Goal: Transaction & Acquisition: Obtain resource

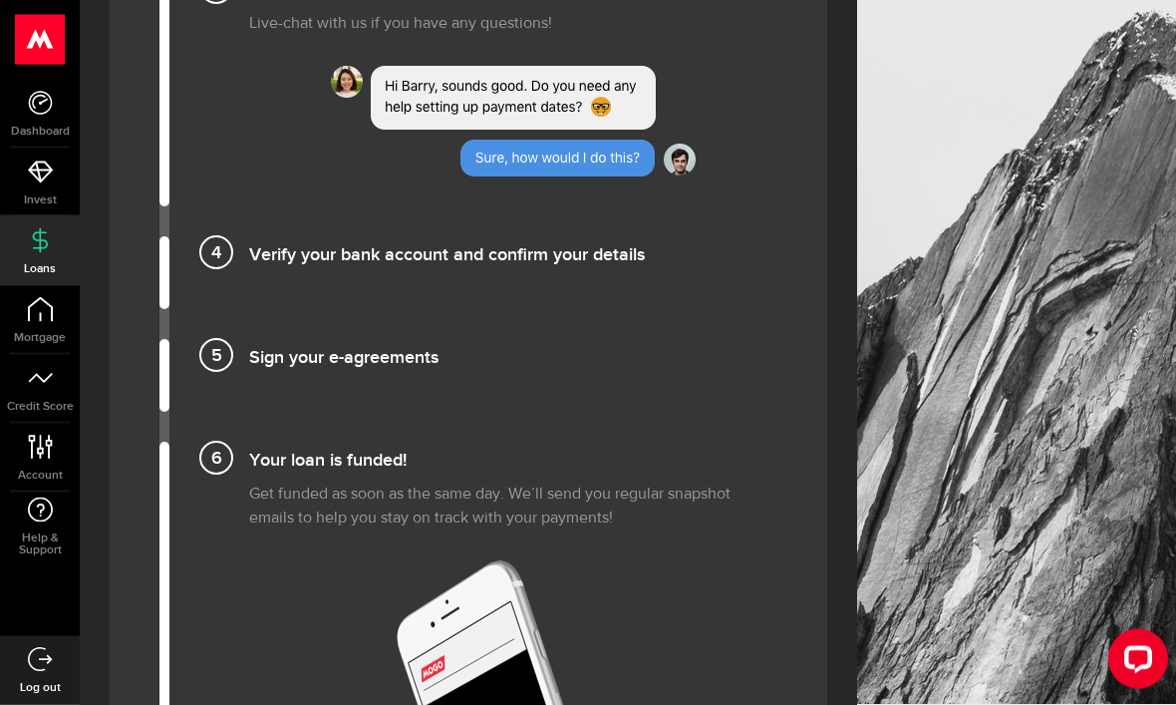
scroll to position [2177, 0]
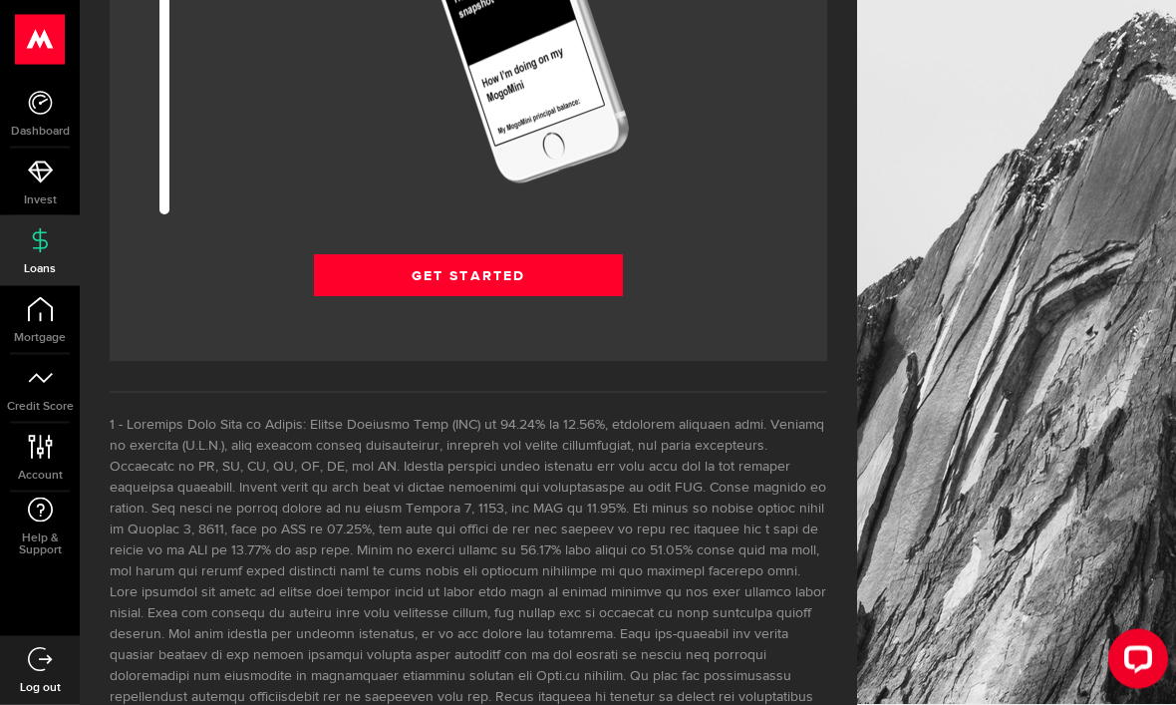
click at [545, 271] on link "Get Started" at bounding box center [468, 276] width 309 height 42
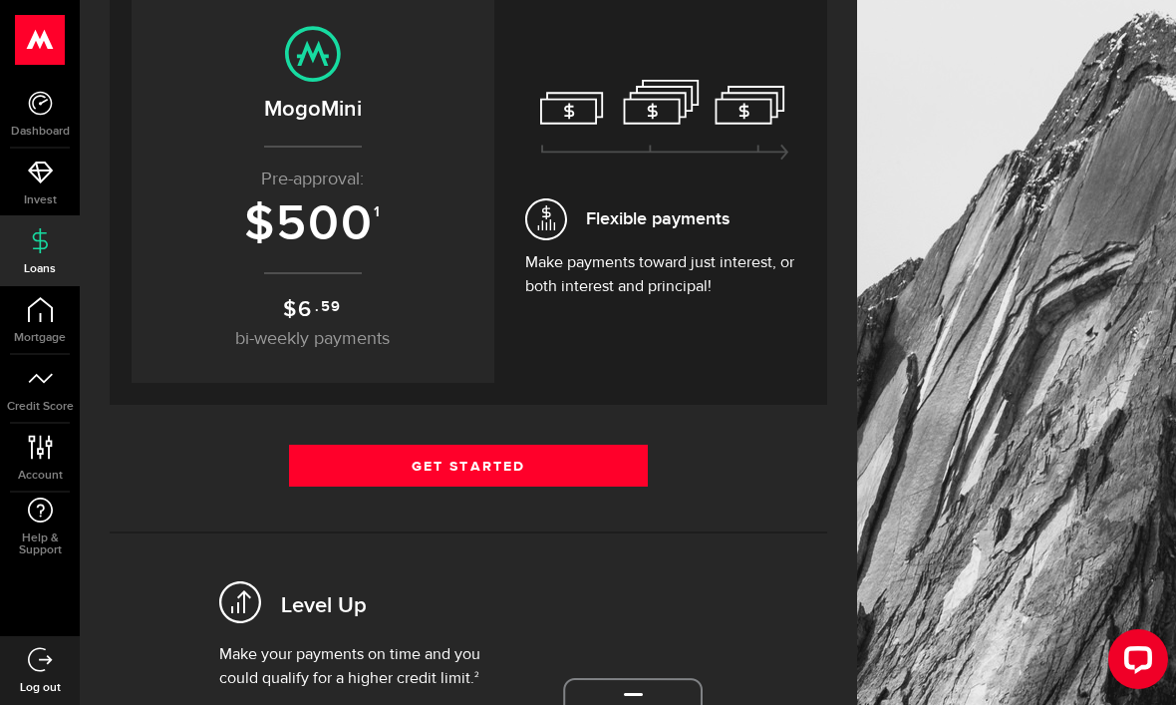
scroll to position [400, 0]
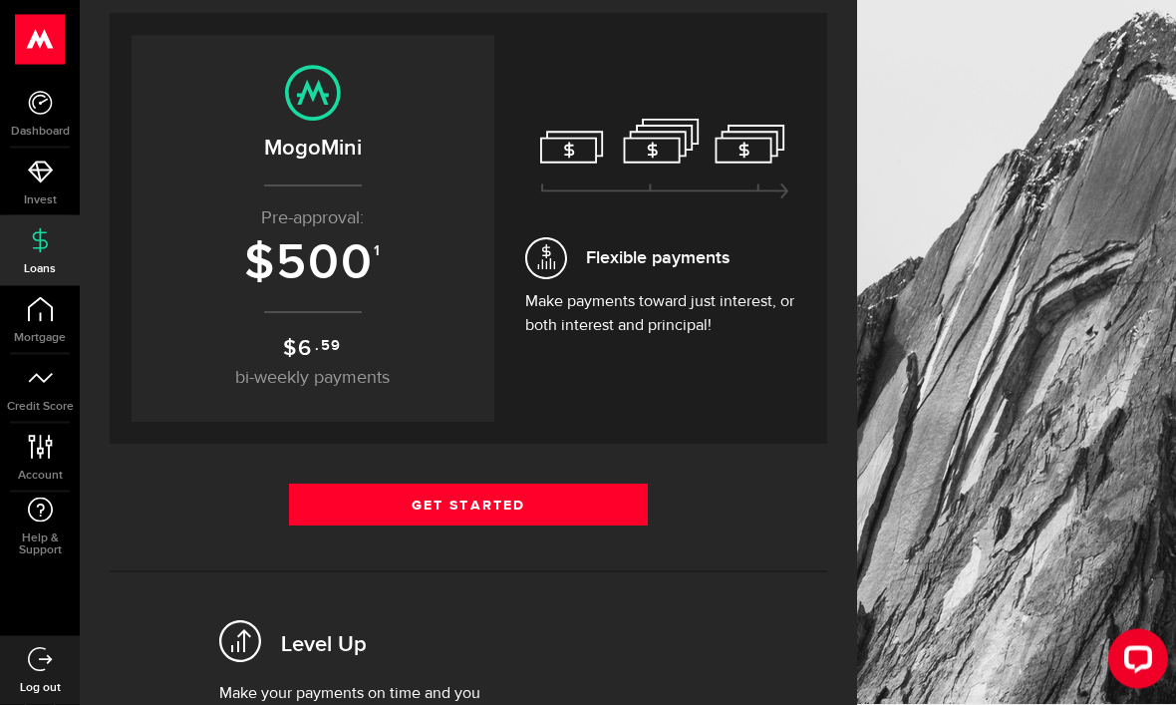
click at [554, 493] on link "Get Started" at bounding box center [468, 505] width 359 height 42
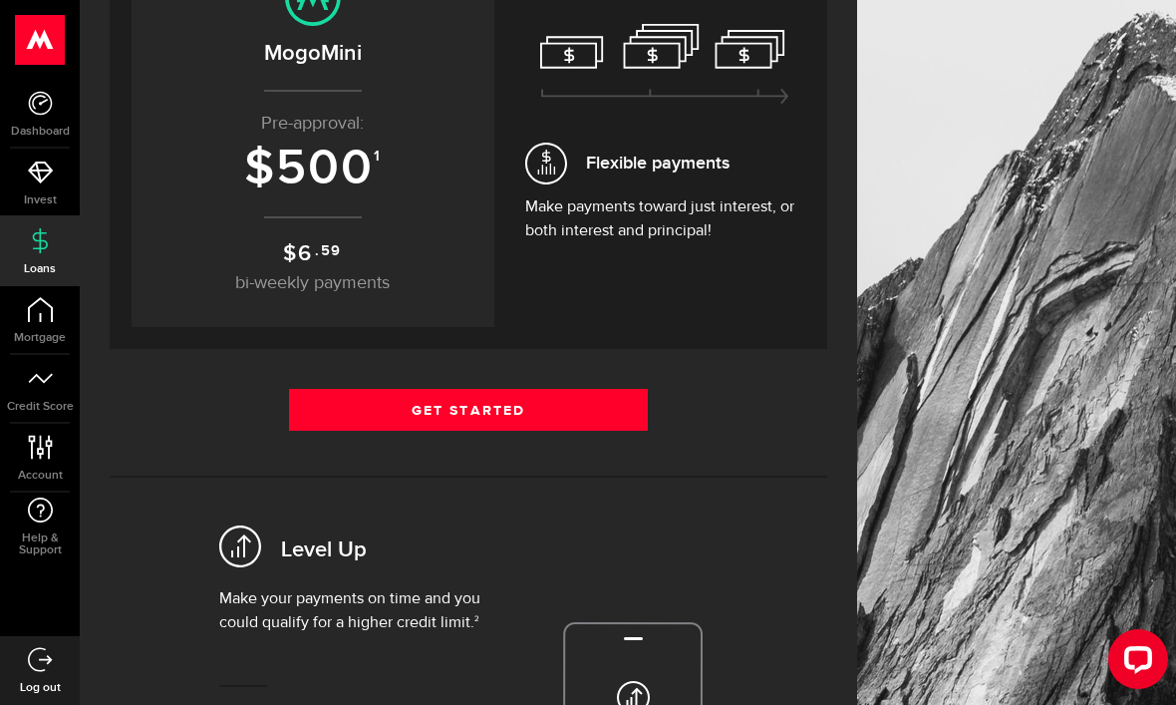
scroll to position [514, 0]
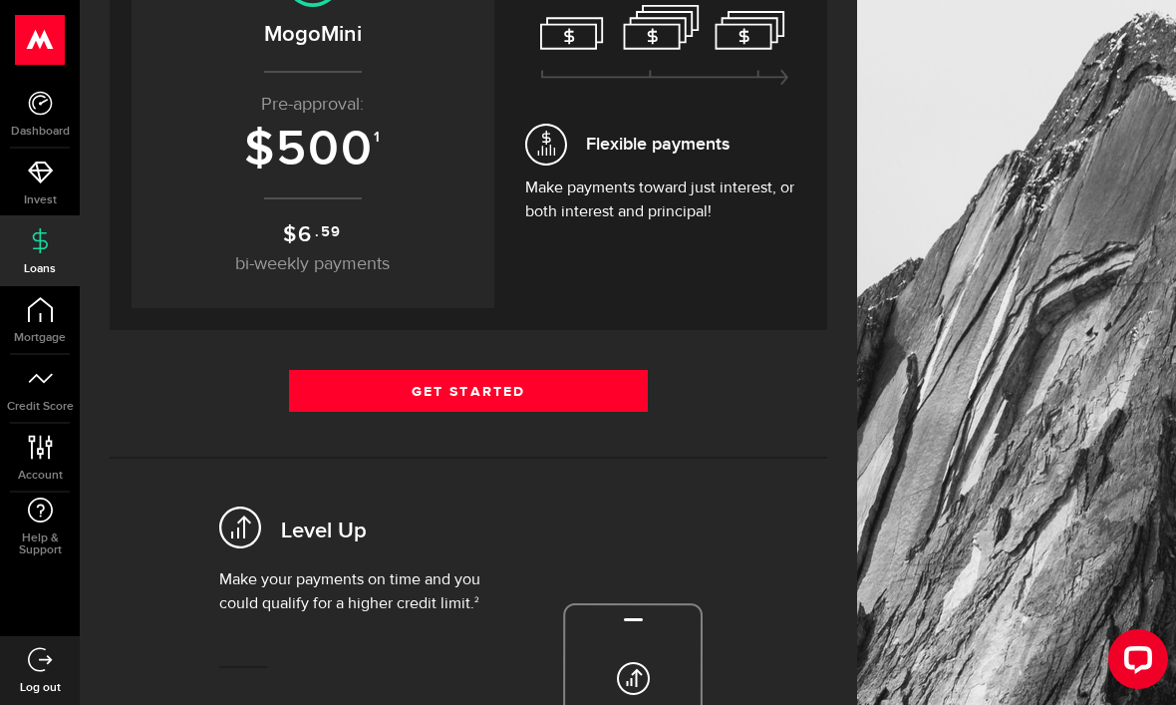
click at [538, 389] on link "Get Started" at bounding box center [468, 391] width 359 height 42
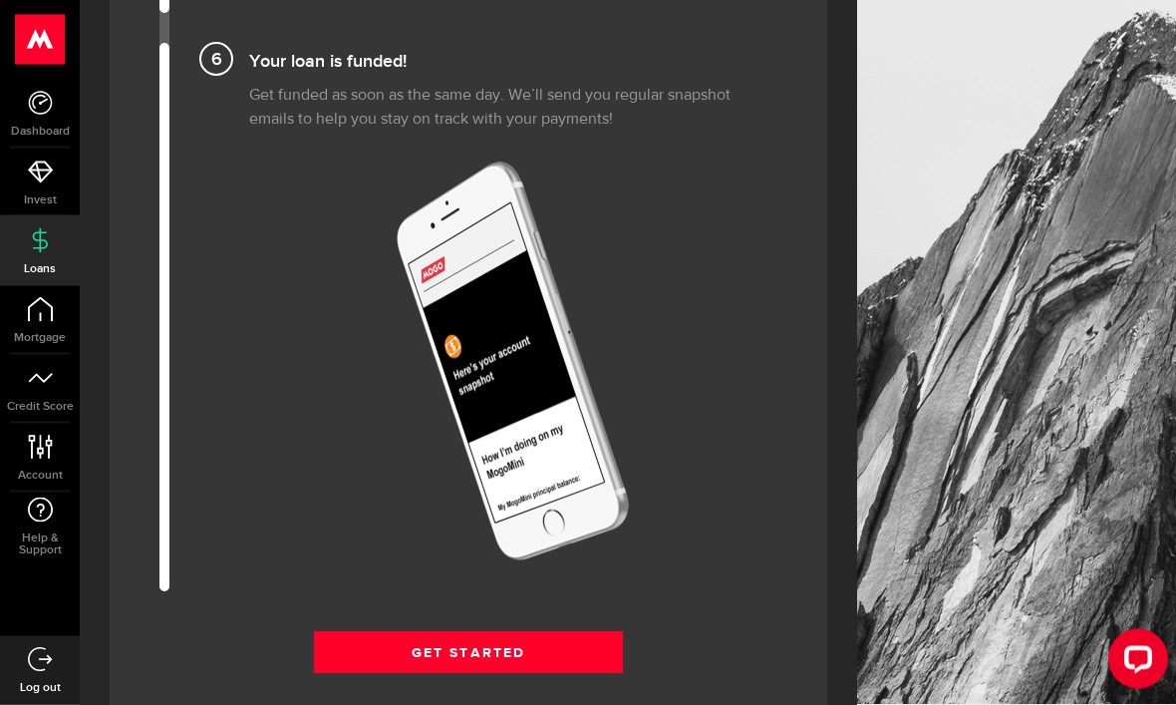
scroll to position [2643, 0]
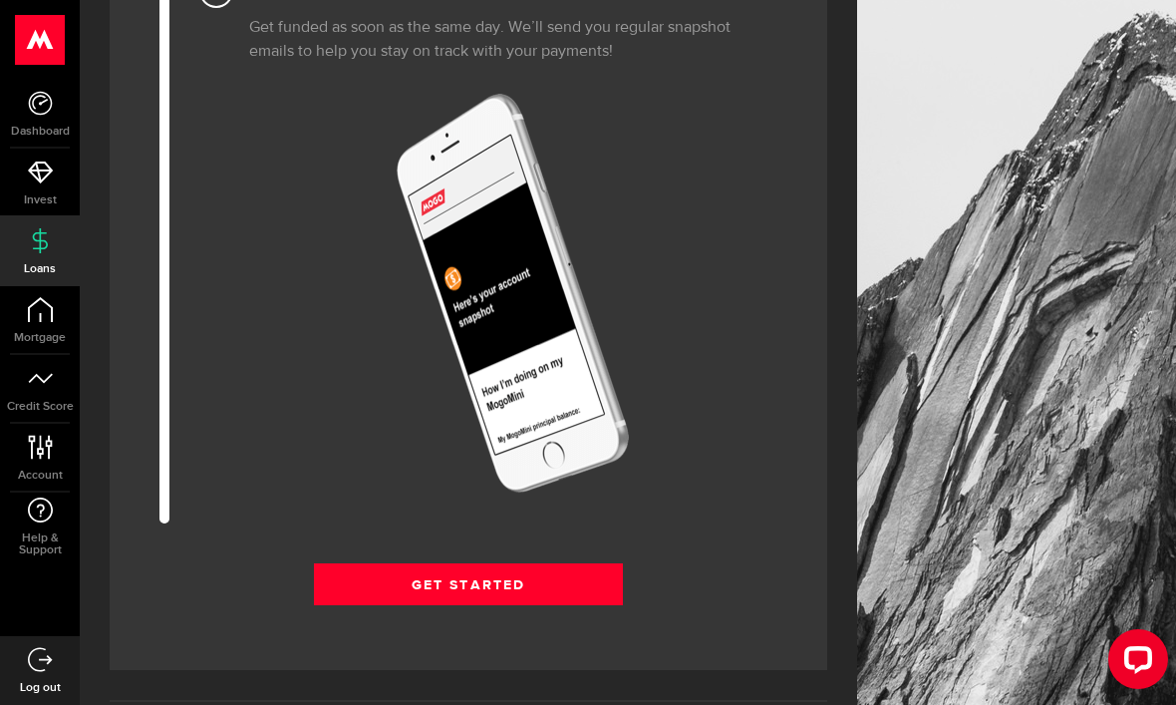
click at [577, 575] on link "Get Started" at bounding box center [468, 584] width 309 height 42
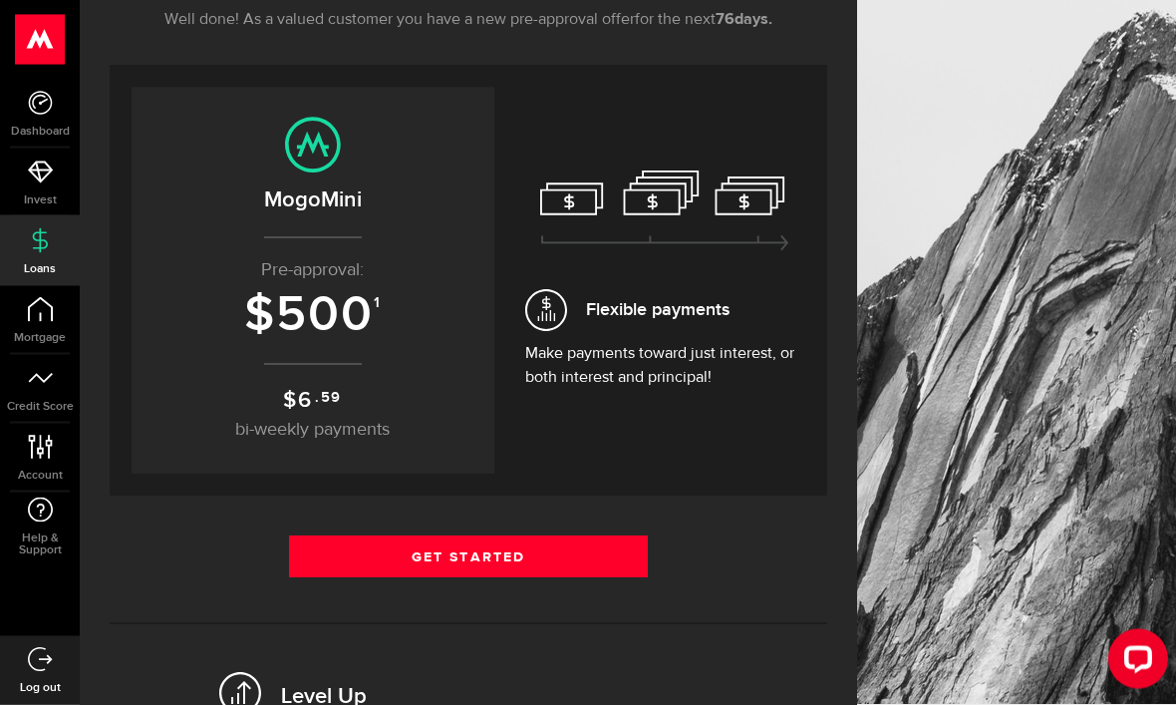
scroll to position [371, 0]
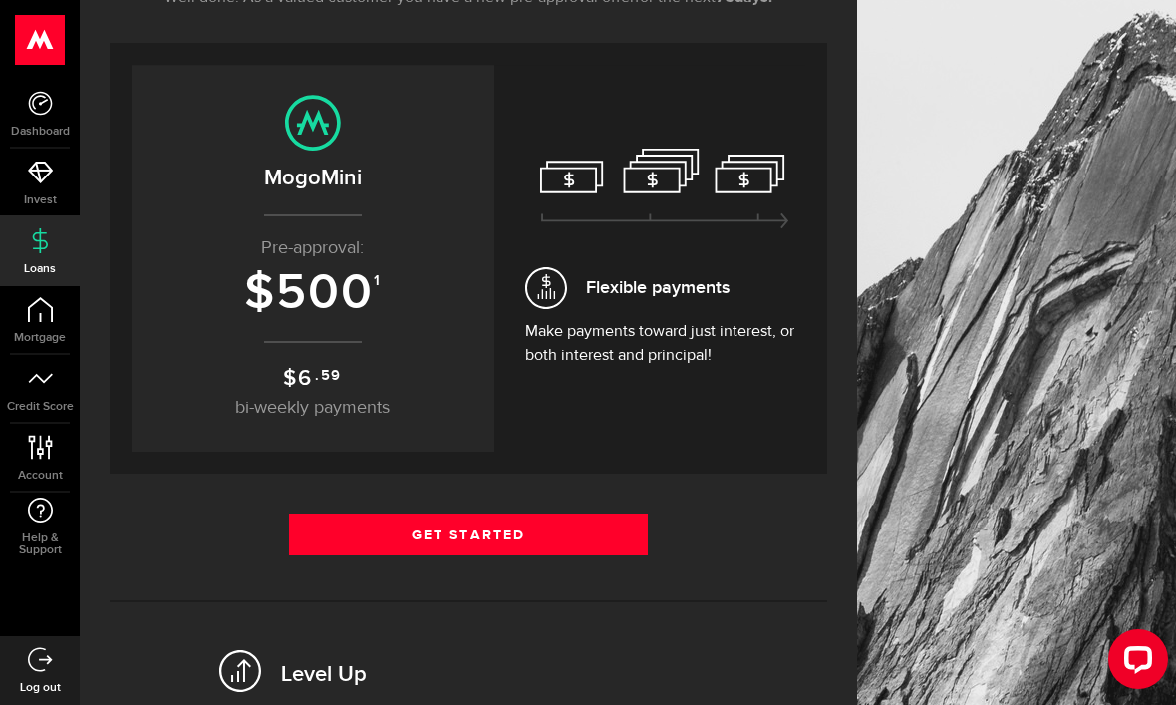
click at [344, 265] on span "500" at bounding box center [325, 293] width 98 height 60
click at [308, 263] on span "500" at bounding box center [325, 293] width 98 height 60
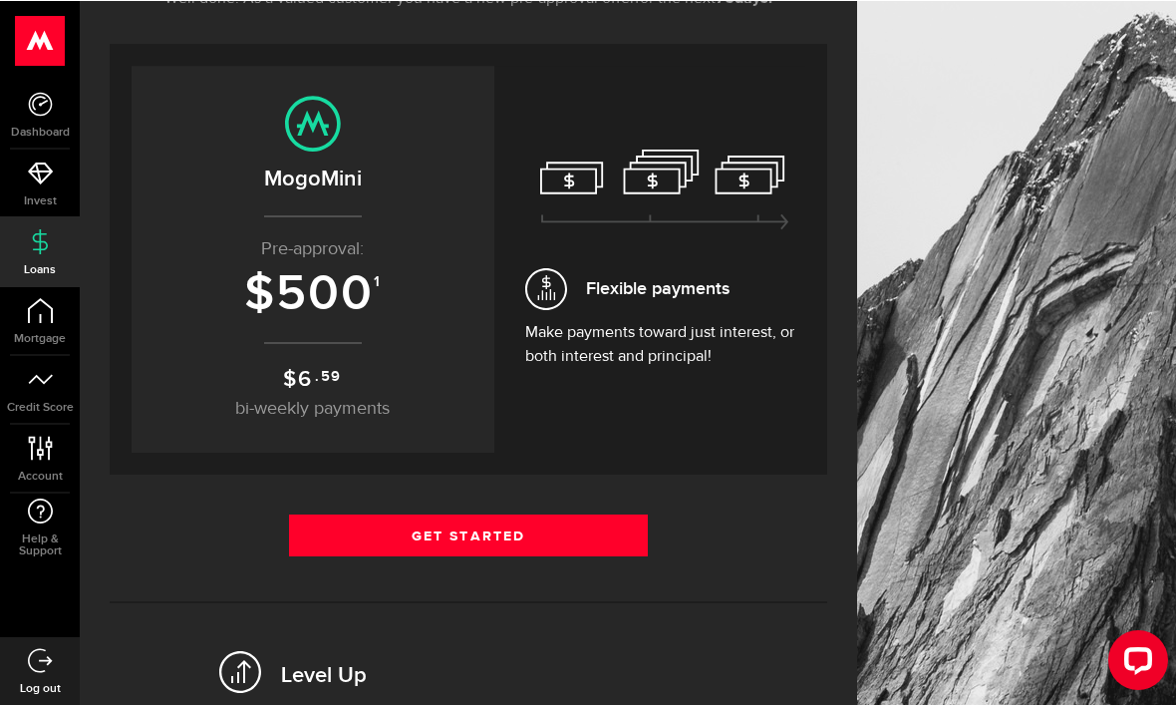
click at [283, 263] on span "500" at bounding box center [325, 293] width 98 height 60
click at [619, 280] on span "Flexible payments" at bounding box center [657, 287] width 143 height 27
click at [309, 149] on use at bounding box center [313, 123] width 56 height 56
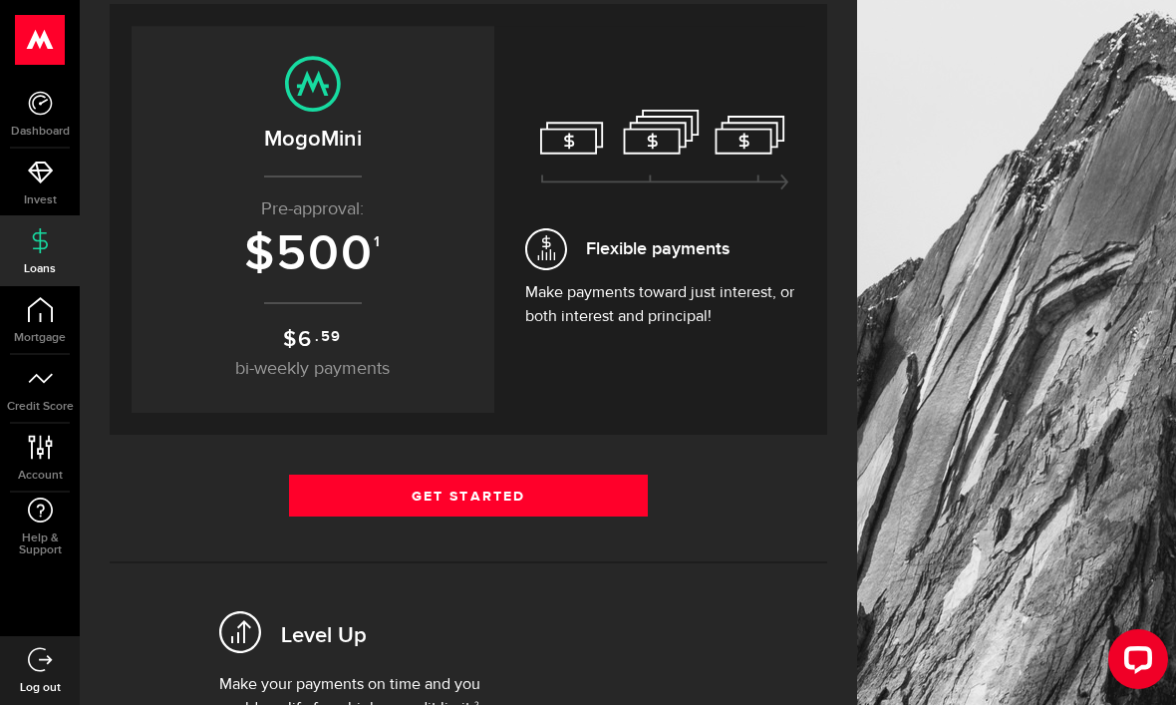
scroll to position [390, 0]
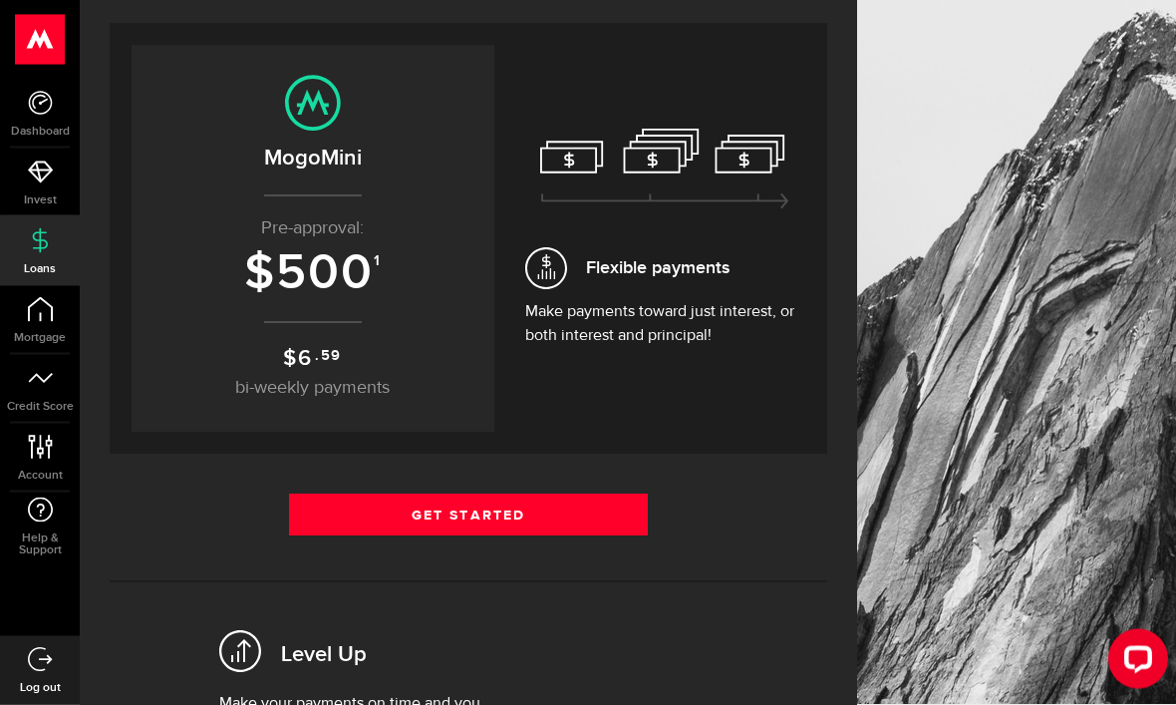
click at [320, 100] on use at bounding box center [313, 104] width 56 height 56
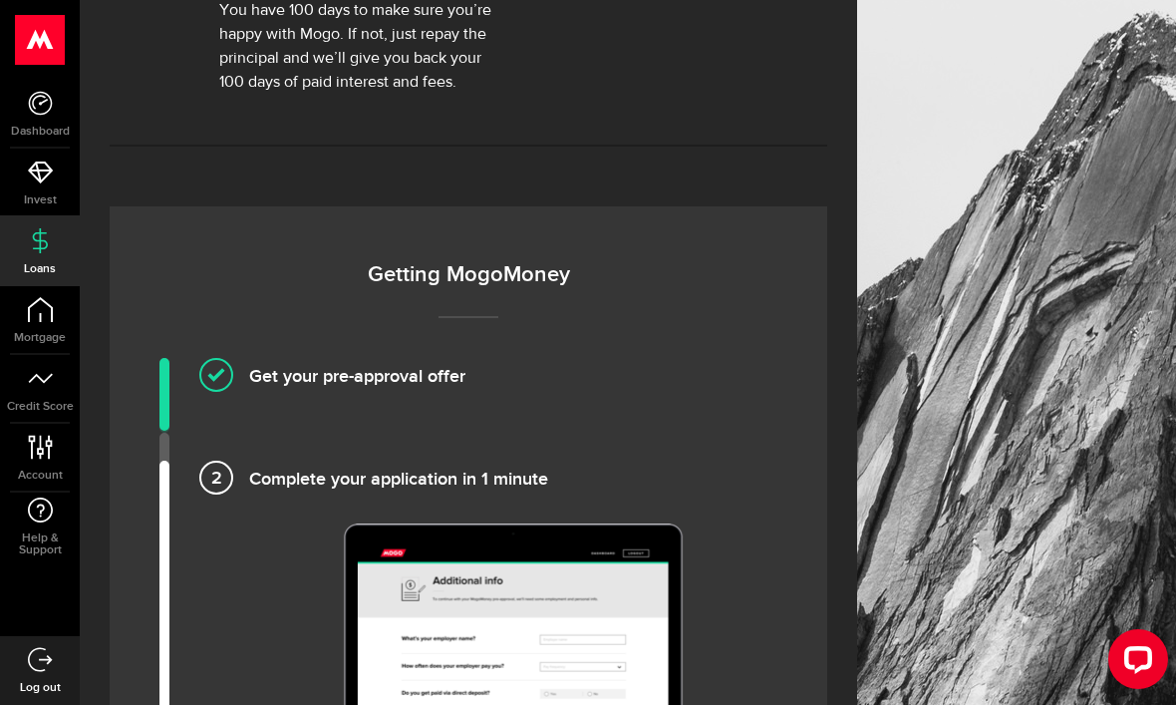
scroll to position [1350, 0]
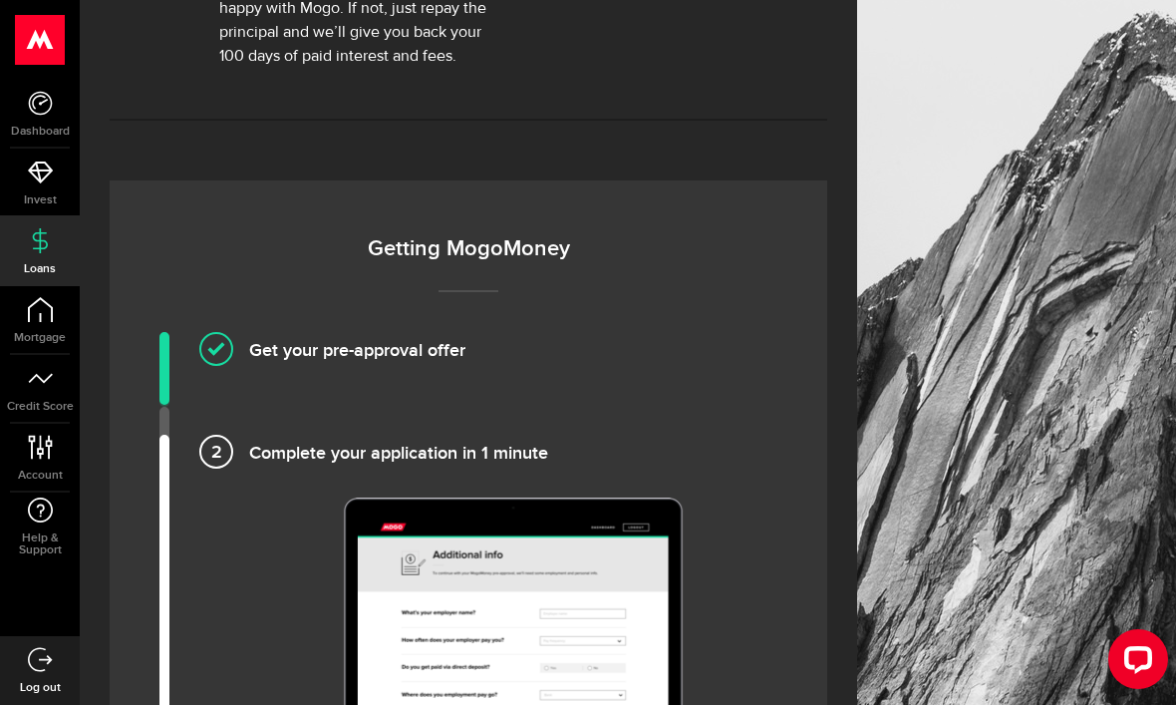
click at [249, 440] on h4 "Complete your application in 1 minute" at bounding box center [513, 450] width 528 height 33
click at [249, 340] on h4 "Get your pre-approval offer" at bounding box center [513, 348] width 528 height 33
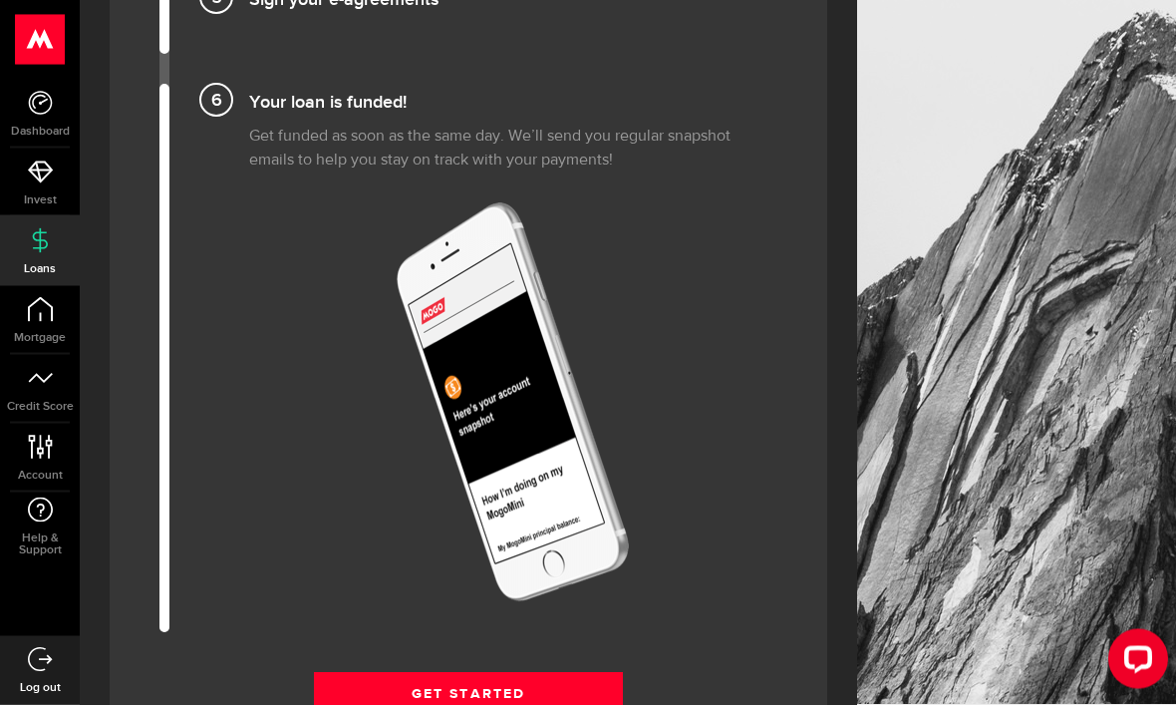
scroll to position [2553, 0]
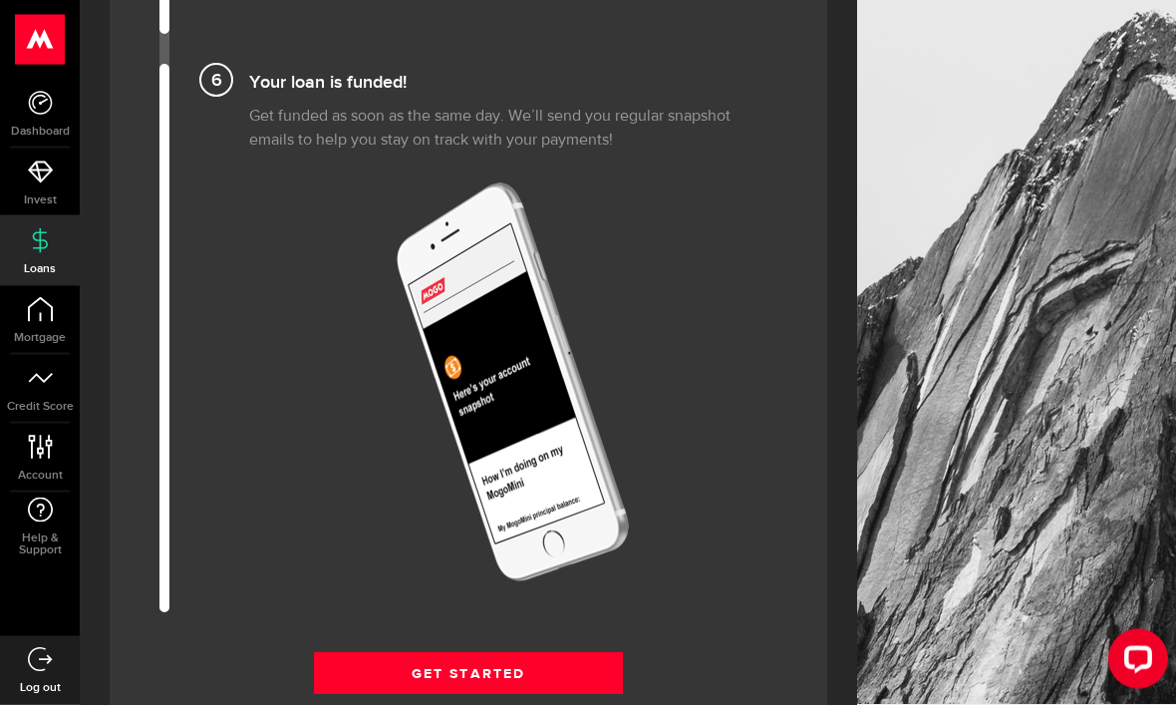
click at [542, 679] on link "Get Started" at bounding box center [468, 674] width 309 height 42
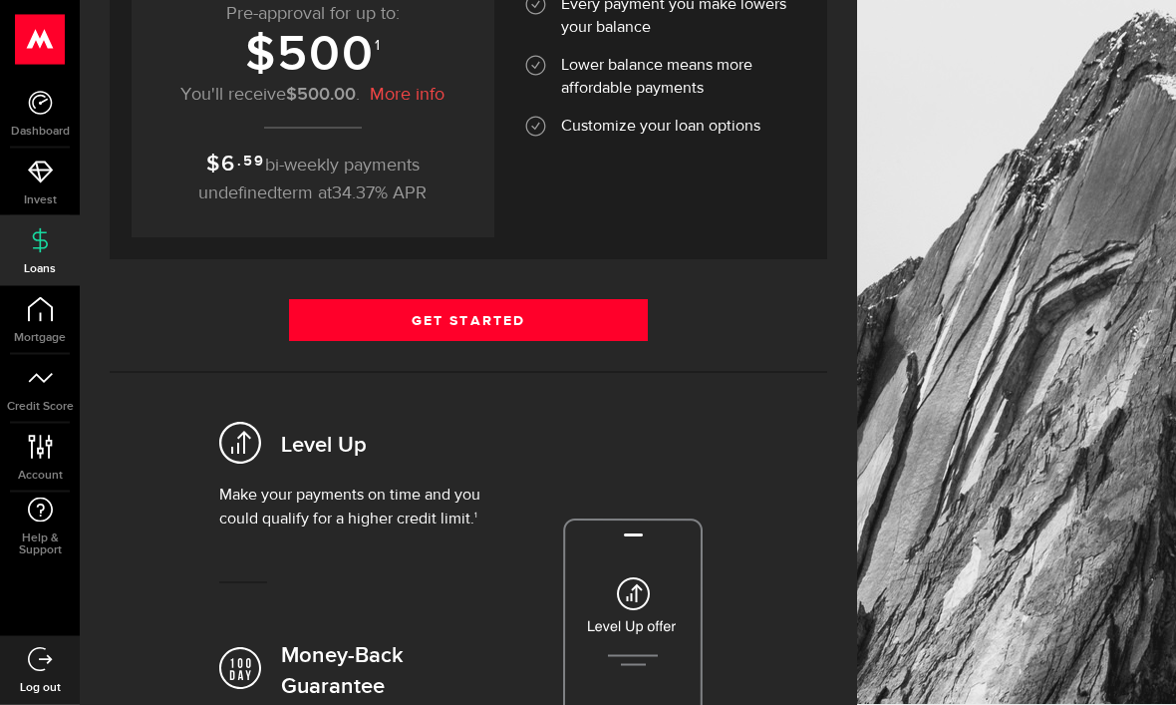
scroll to position [449, 0]
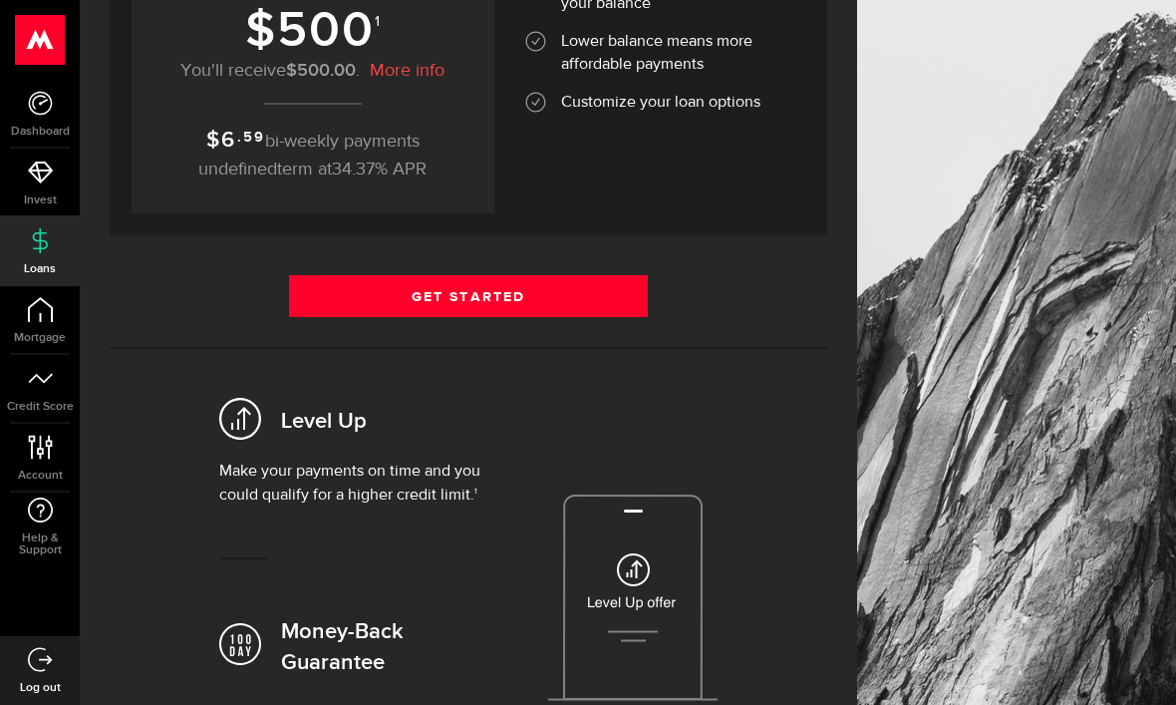
click at [575, 295] on link "Get Started" at bounding box center [468, 296] width 359 height 42
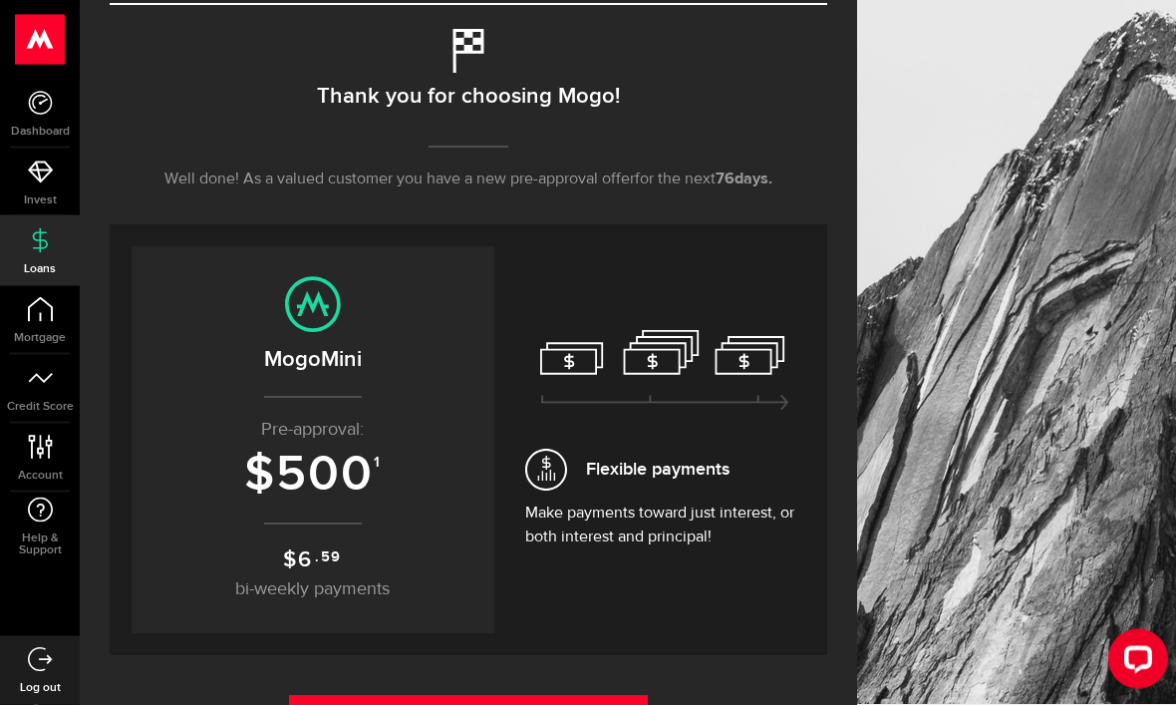
scroll to position [200, 0]
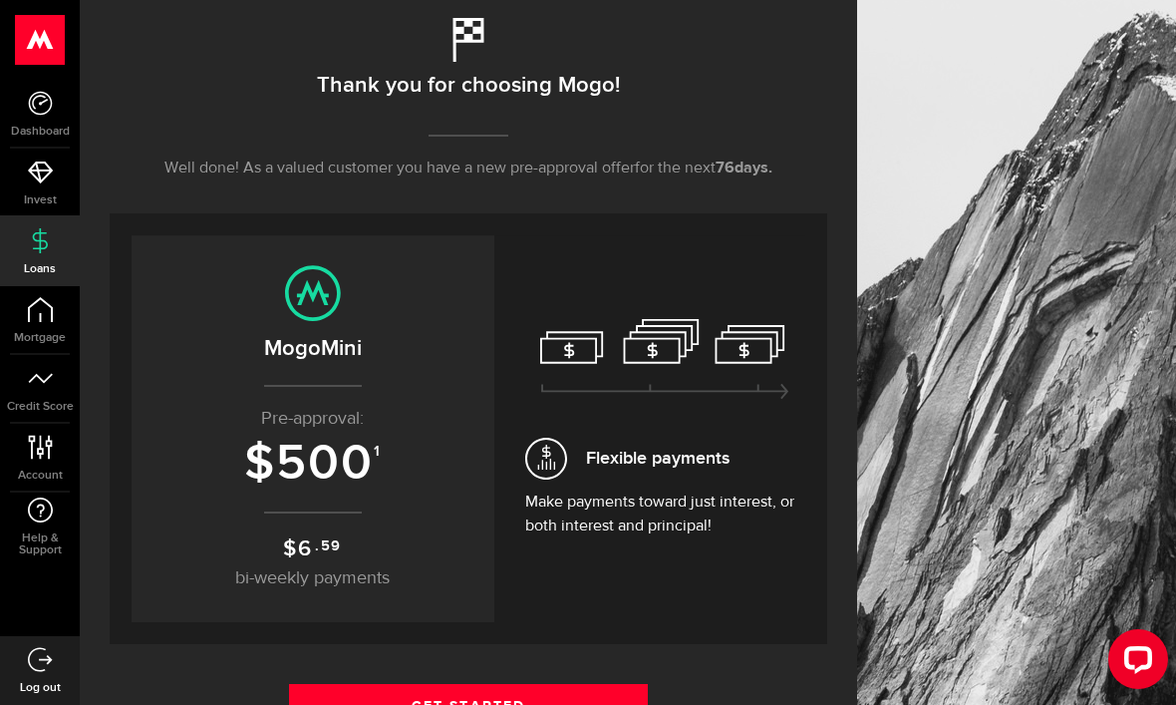
click at [337, 558] on span "$ 6 .59" at bounding box center [312, 548] width 59 height 27
click at [310, 586] on span "bi-weekly payments" at bounding box center [312, 578] width 154 height 18
click at [305, 580] on span "bi-weekly payments" at bounding box center [312, 578] width 154 height 18
click at [713, 457] on span "Flexible payments" at bounding box center [657, 457] width 143 height 27
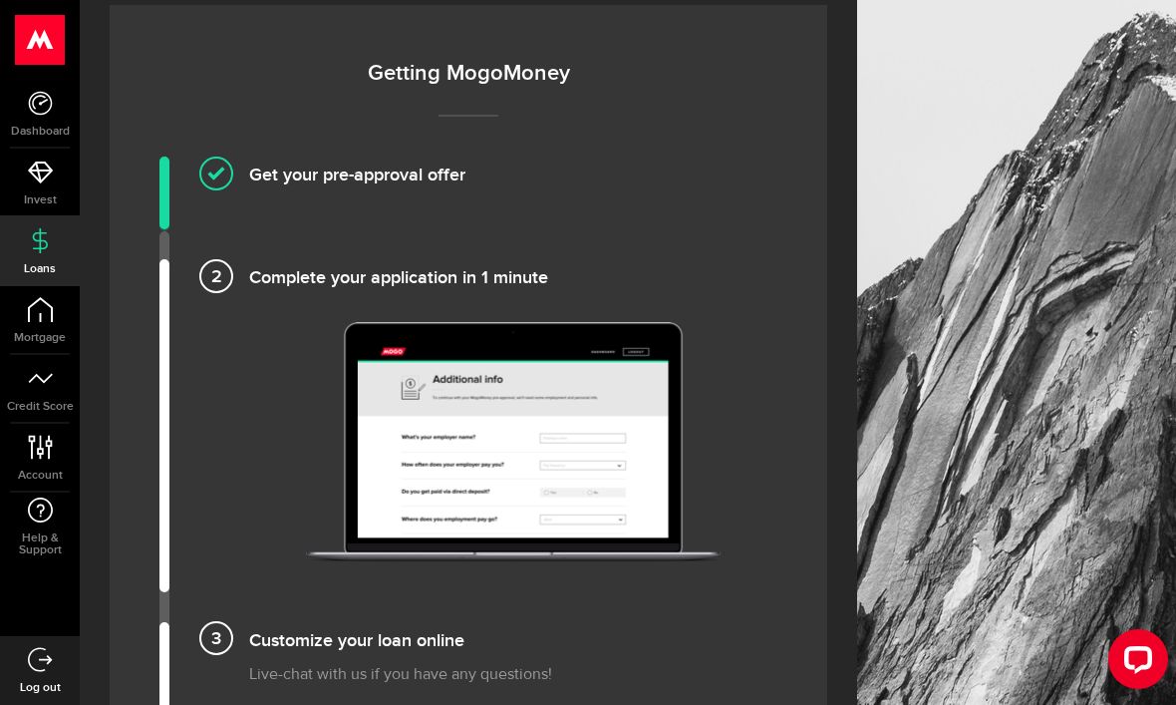
scroll to position [1563, 0]
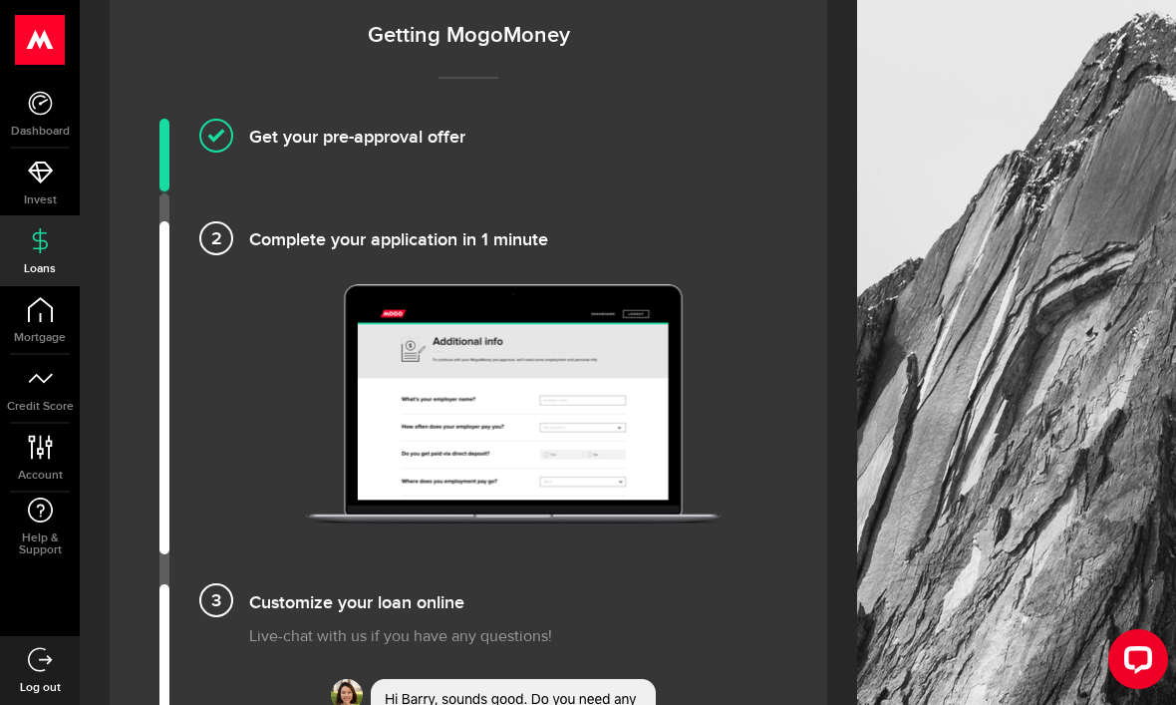
click at [562, 429] on img at bounding box center [513, 403] width 415 height 239
click at [564, 403] on img at bounding box center [513, 403] width 415 height 239
click at [563, 407] on img at bounding box center [513, 403] width 415 height 239
click at [439, 237] on h4 "Complete your application in 1 minute" at bounding box center [513, 237] width 528 height 33
click at [444, 223] on h4 "Complete your application in 1 minute" at bounding box center [513, 237] width 528 height 33
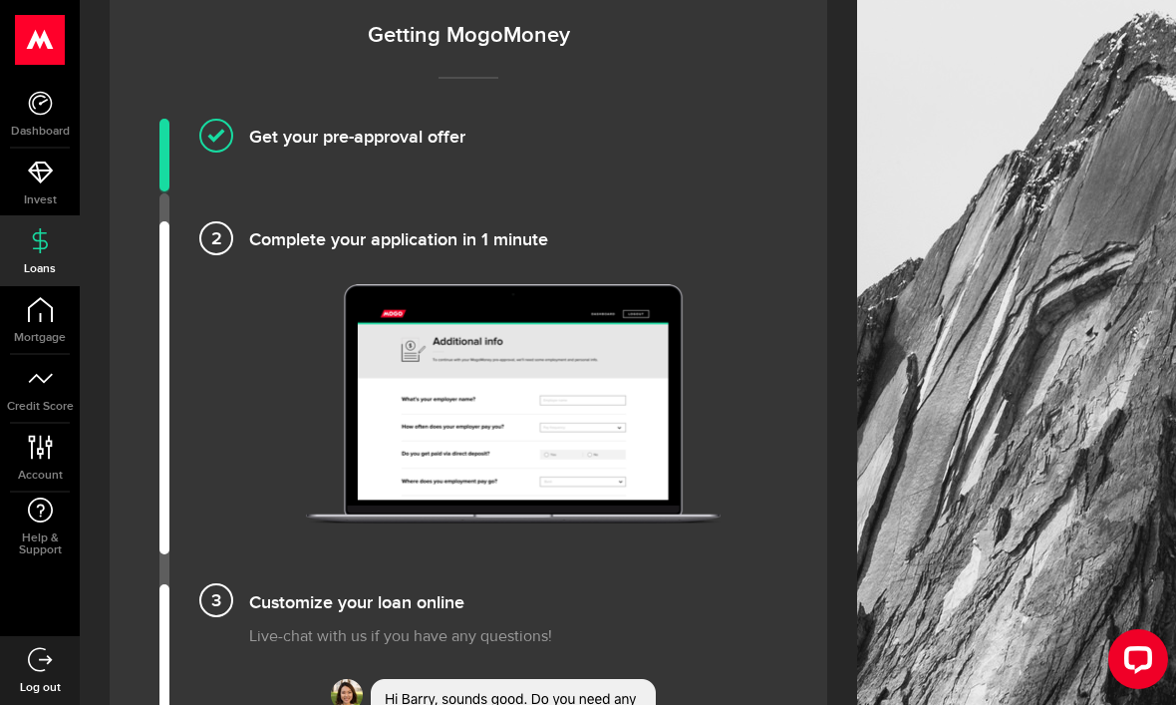
click at [466, 236] on h4 "Complete your application in 1 minute" at bounding box center [513, 237] width 528 height 33
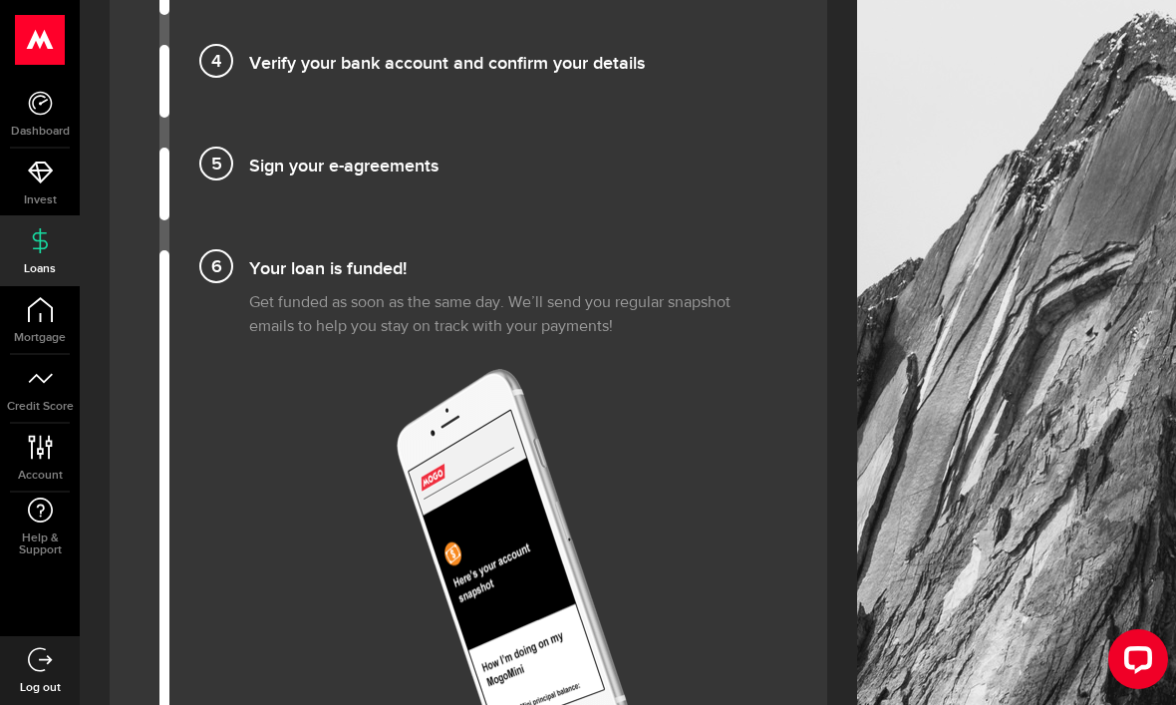
scroll to position [2366, 0]
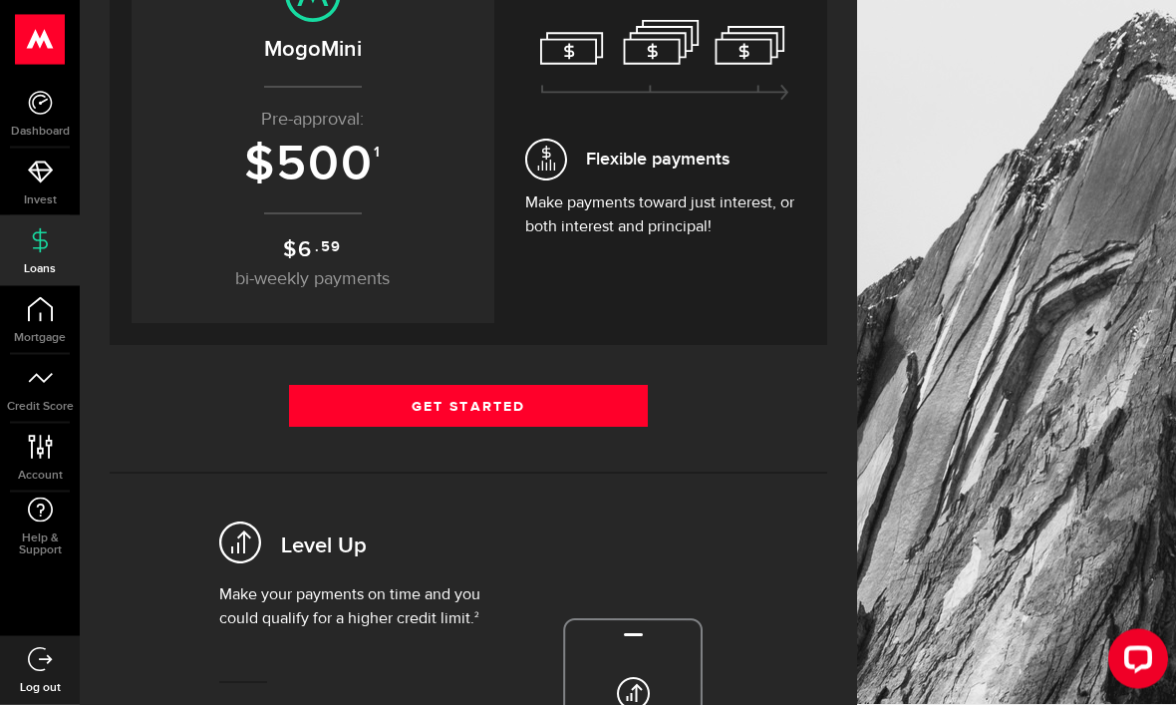
click at [550, 394] on link "Get Started" at bounding box center [468, 407] width 359 height 42
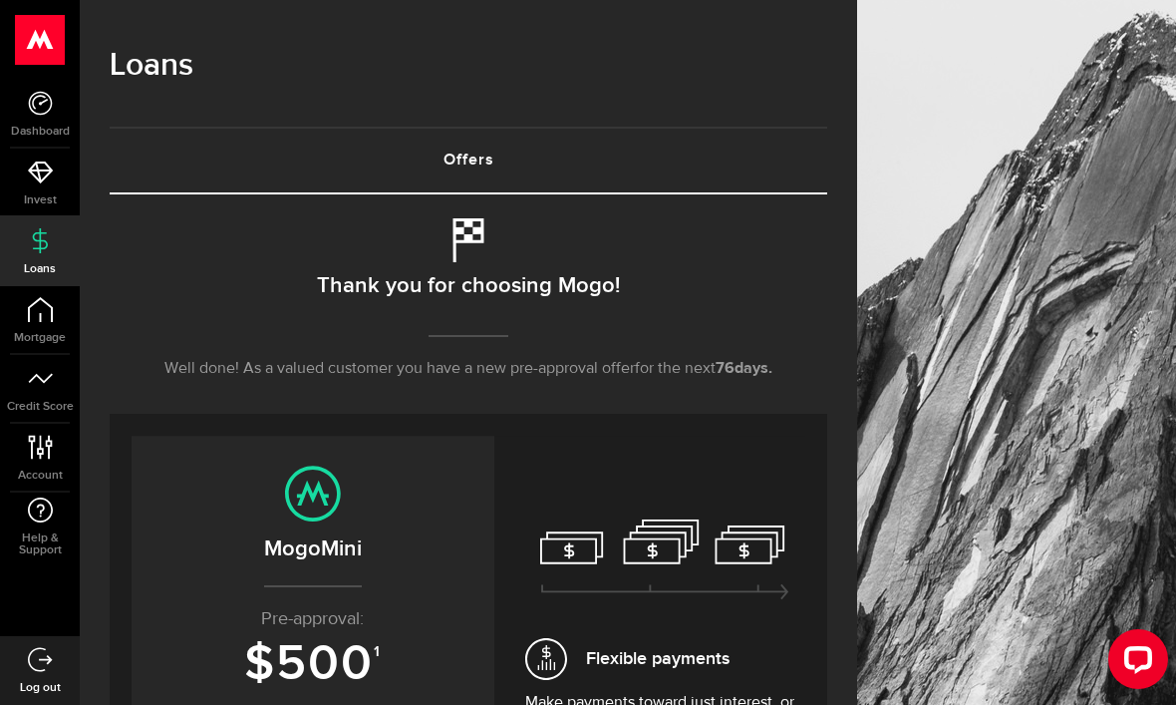
click at [485, 163] on link "Offers (requires attention)" at bounding box center [468, 161] width 717 height 64
click at [473, 164] on link "Offers (requires attention)" at bounding box center [468, 161] width 717 height 64
click at [464, 164] on link "Offers (requires attention)" at bounding box center [468, 161] width 717 height 64
click at [468, 158] on link "Offers (requires attention)" at bounding box center [468, 161] width 717 height 64
click at [507, 261] on div "Thank you for choosing Mogo! Well done! As a valued customer you have a new pre…" at bounding box center [468, 315] width 717 height 195
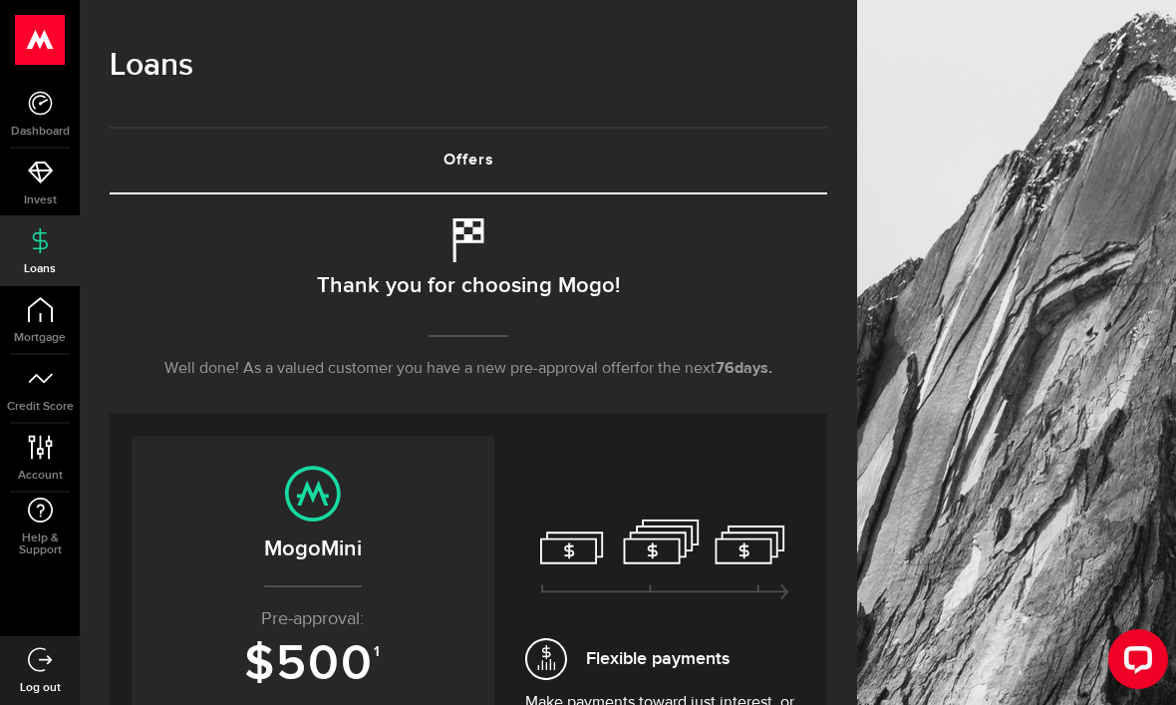
click at [470, 242] on use at bounding box center [468, 240] width 31 height 44
click at [470, 279] on h2 "Thank you for choosing Mogo!" at bounding box center [468, 286] width 303 height 42
click at [479, 294] on h2 "Thank you for choosing Mogo!" at bounding box center [468, 286] width 303 height 42
click at [492, 399] on div "Thank you for choosing Mogo! Well done! As a valued customer you have a new pre…" at bounding box center [468, 315] width 717 height 195
click at [339, 501] on use at bounding box center [313, 493] width 56 height 56
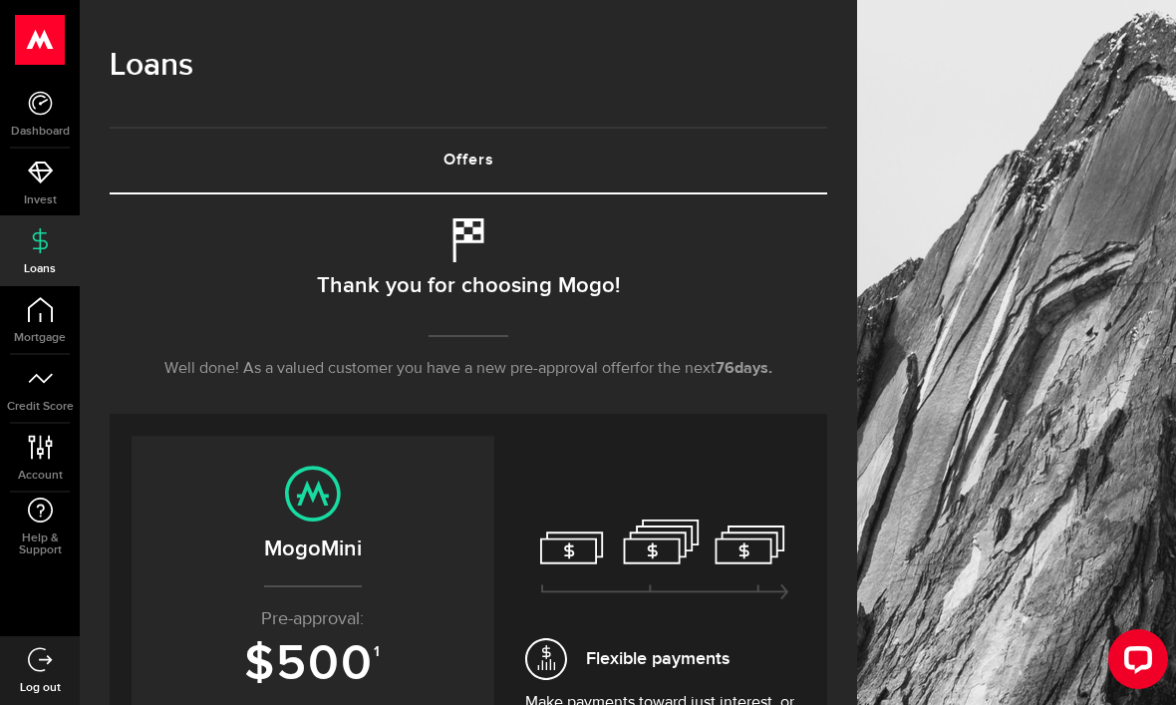
click at [343, 537] on h2 "MogoMini" at bounding box center [312, 548] width 323 height 33
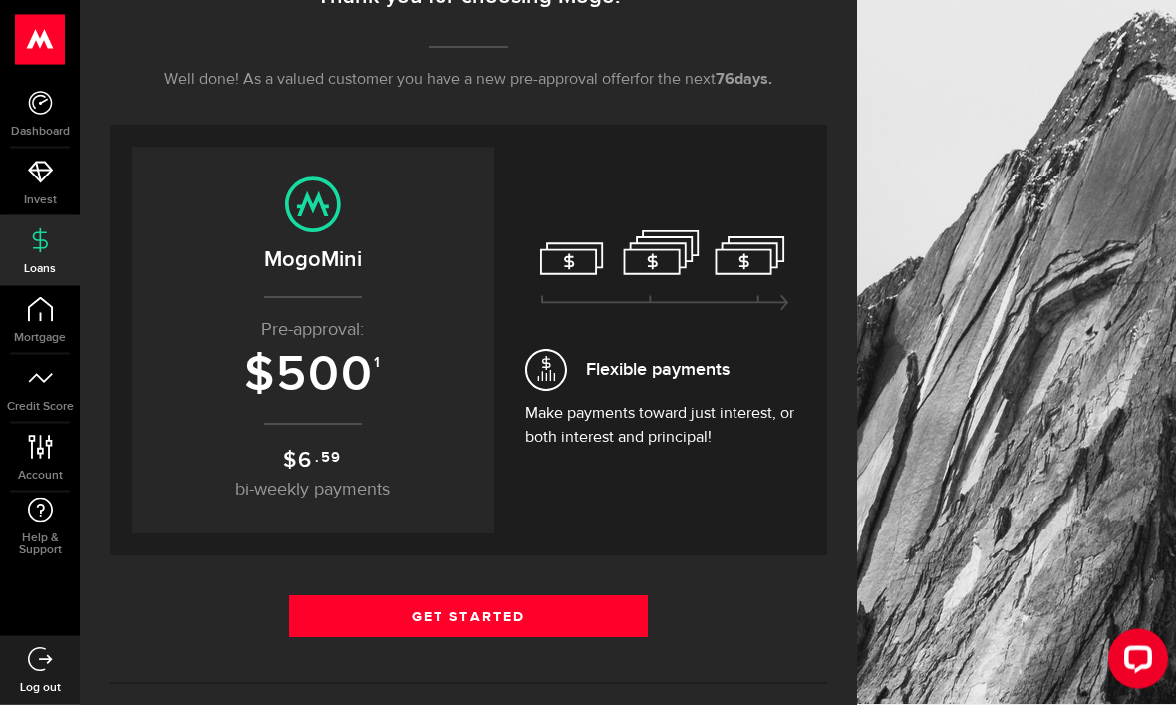
scroll to position [289, 0]
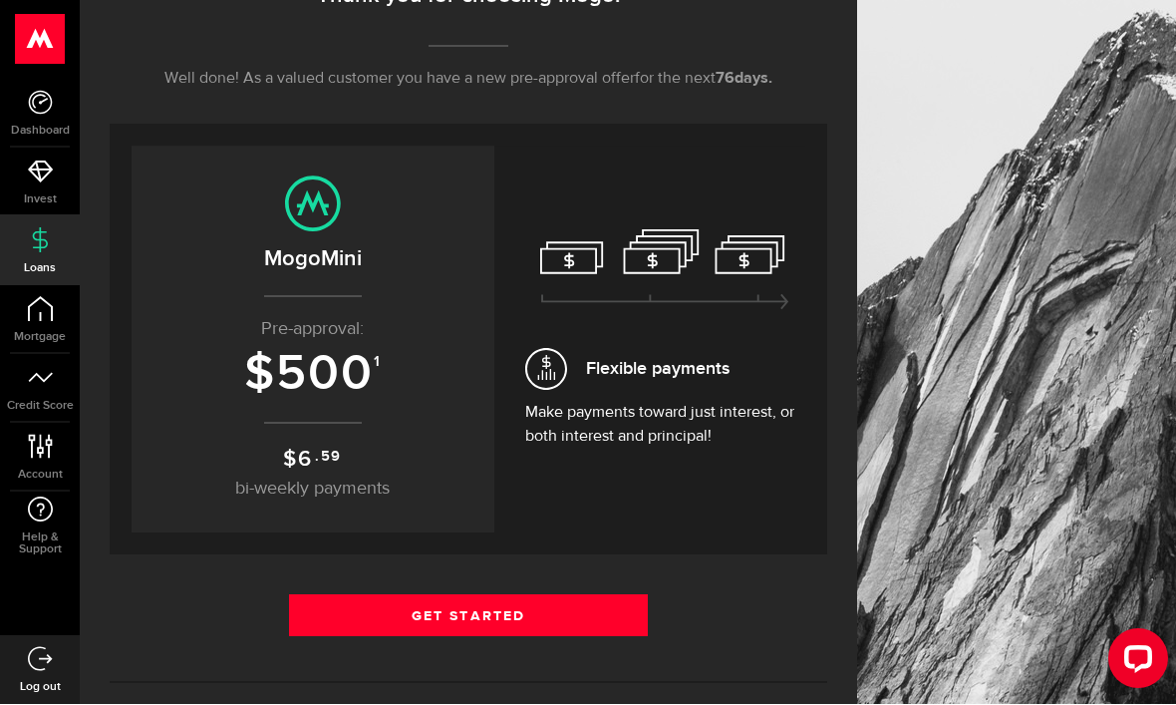
click at [351, 480] on span "bi-weekly payments" at bounding box center [312, 489] width 154 height 18
click at [336, 460] on sup ".59" at bounding box center [328, 457] width 27 height 22
click at [341, 460] on sup ".59" at bounding box center [328, 457] width 27 height 22
click at [577, 616] on link "Get Started" at bounding box center [468, 616] width 359 height 42
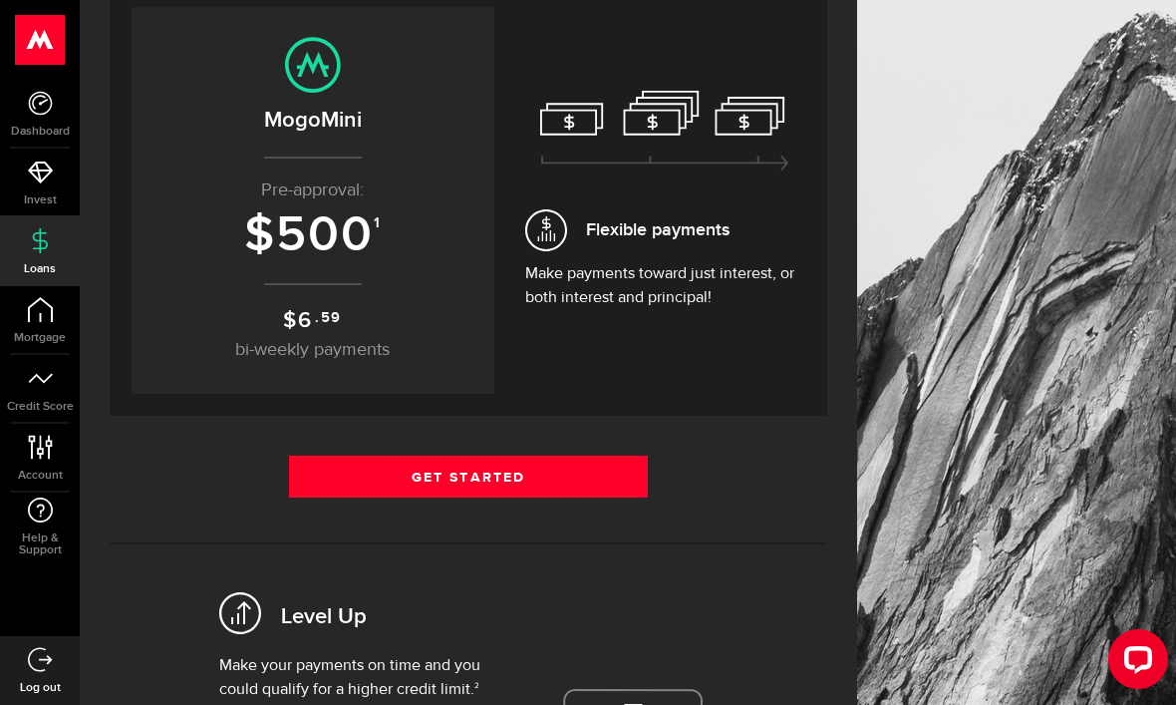
scroll to position [468, 0]
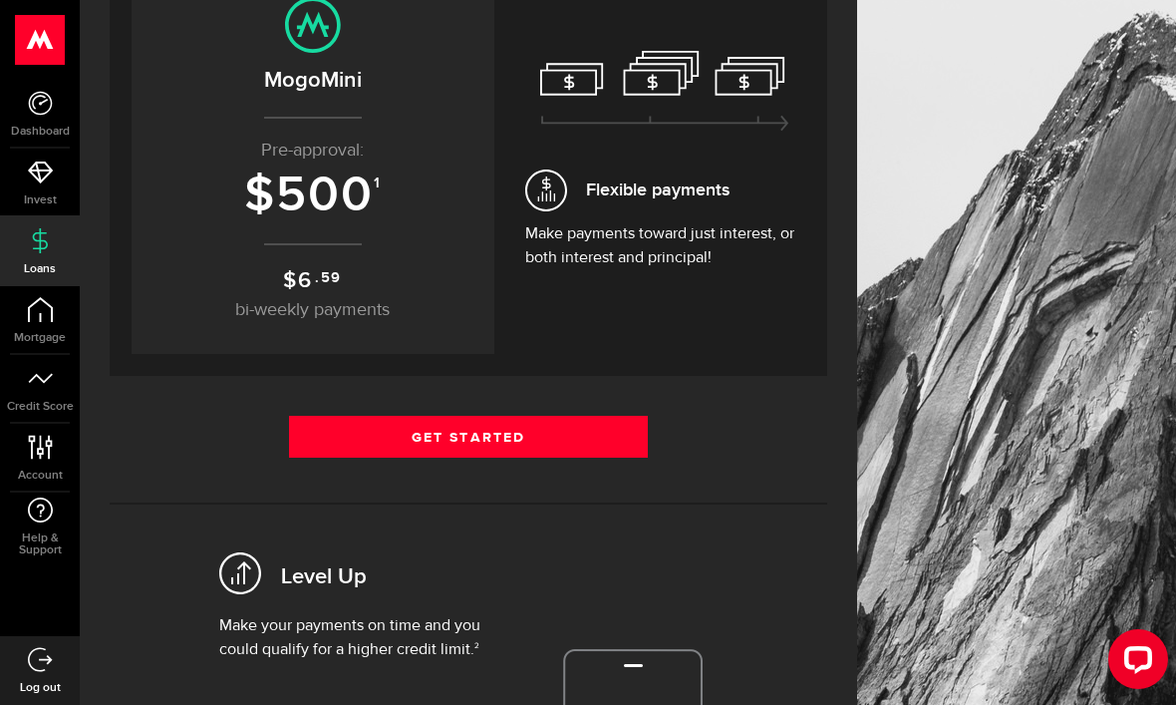
click at [342, 432] on link "Get Started" at bounding box center [468, 437] width 359 height 42
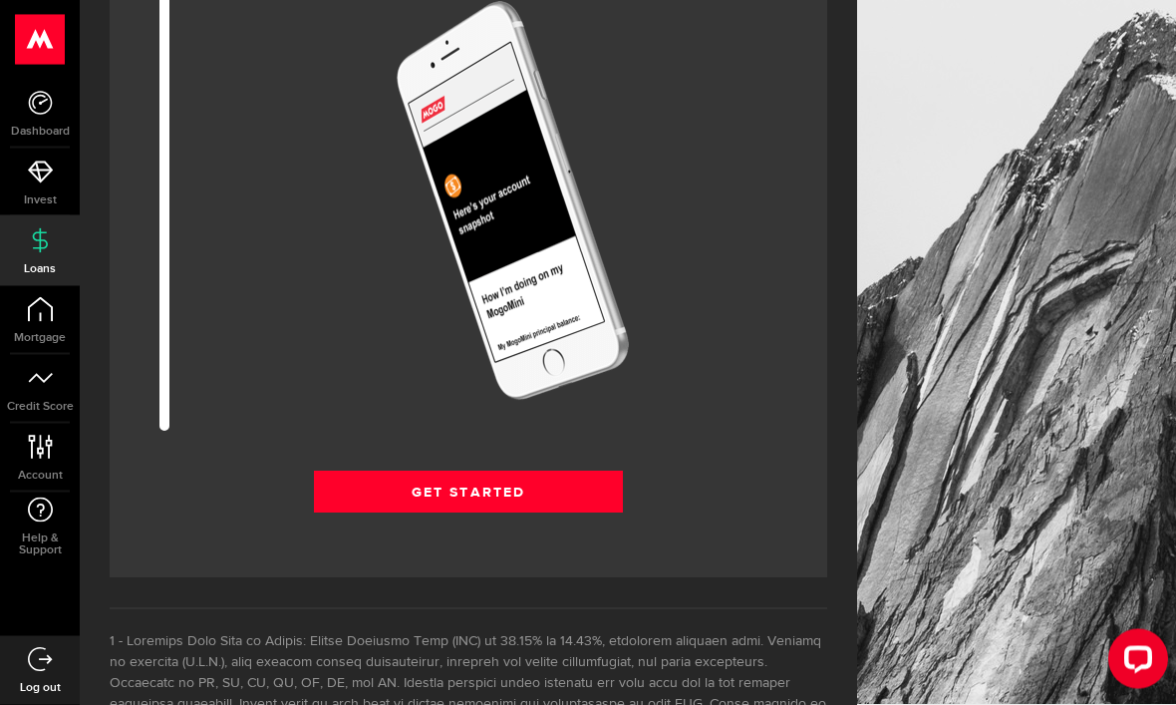
scroll to position [2822, 0]
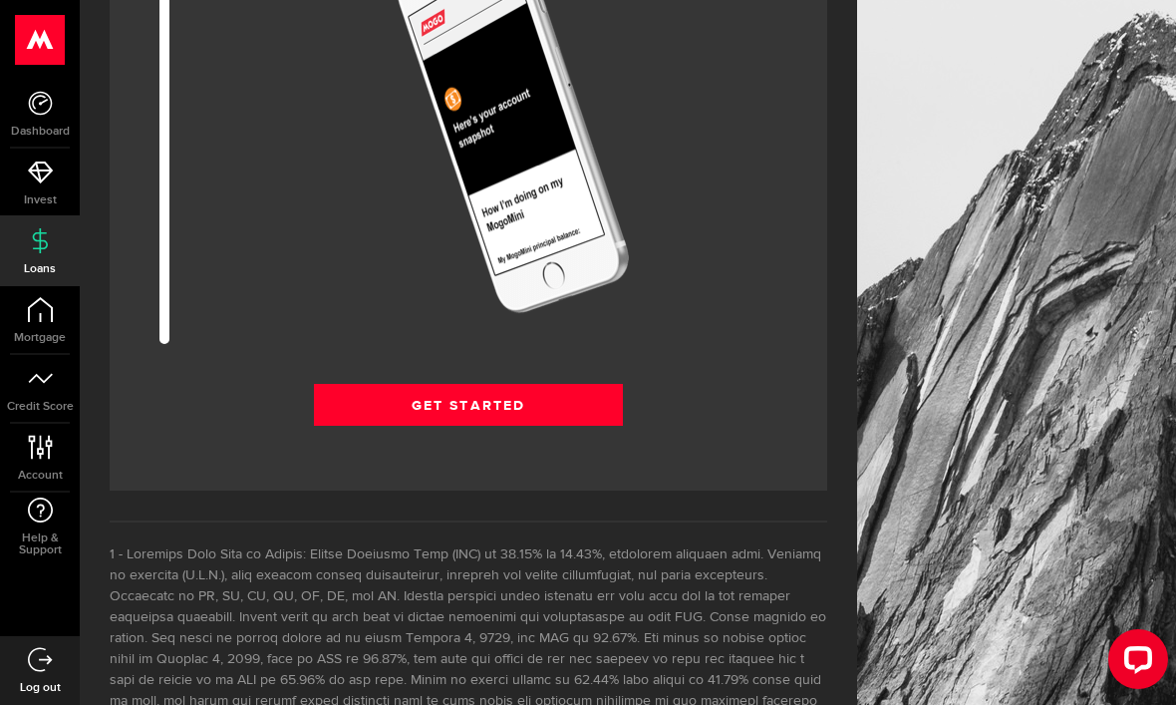
click at [356, 402] on link "Get Started" at bounding box center [468, 405] width 309 height 42
